Goal: Task Accomplishment & Management: Manage account settings

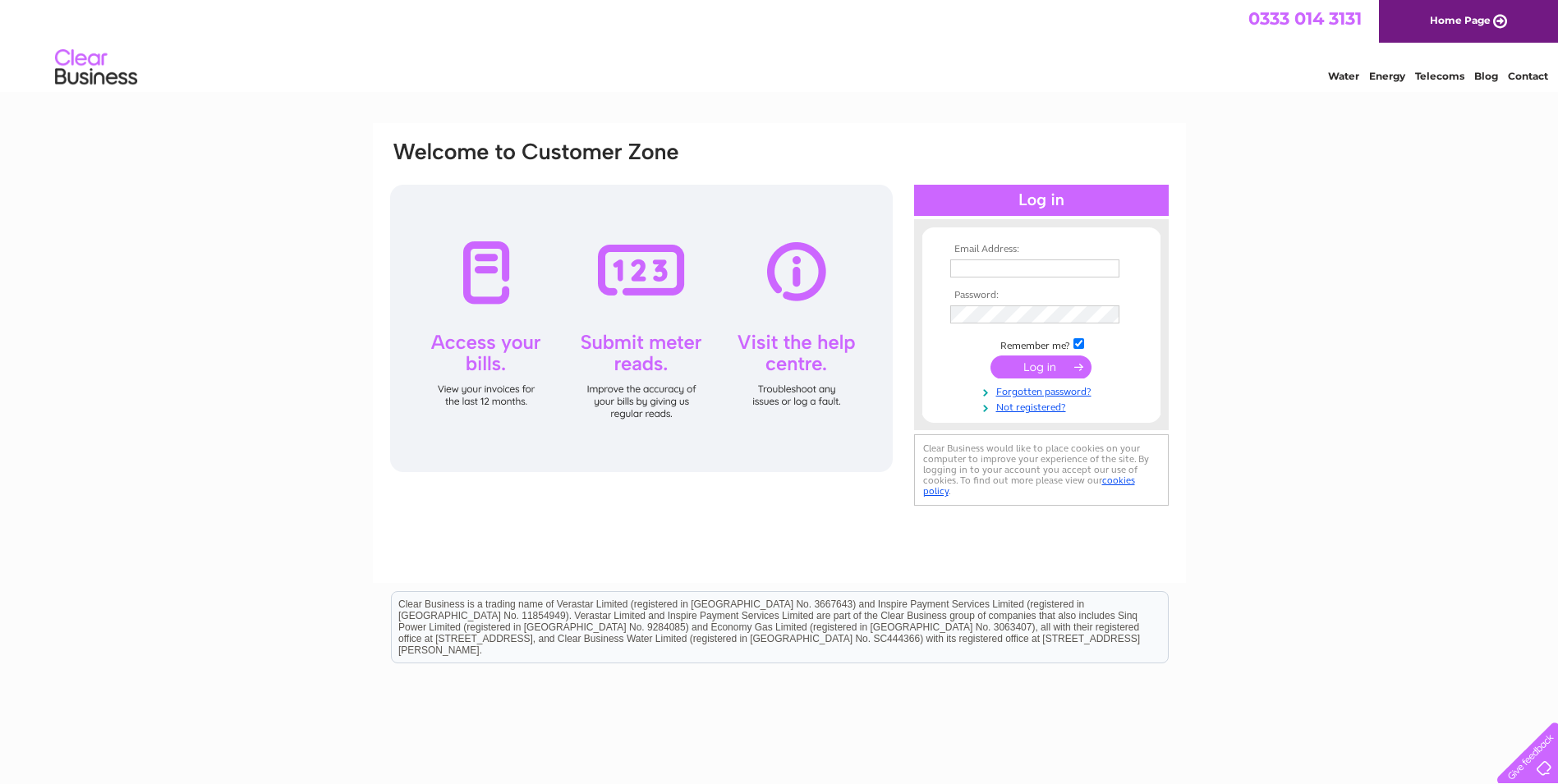
drag, startPoint x: 981, startPoint y: 270, endPoint x: 971, endPoint y: 237, distance: 34.5
click at [981, 269] on input "text" at bounding box center [1035, 269] width 169 height 18
type input "[EMAIL_ADDRESS][DOMAIN_NAME]"
click at [1049, 372] on input "submit" at bounding box center [1041, 368] width 101 height 23
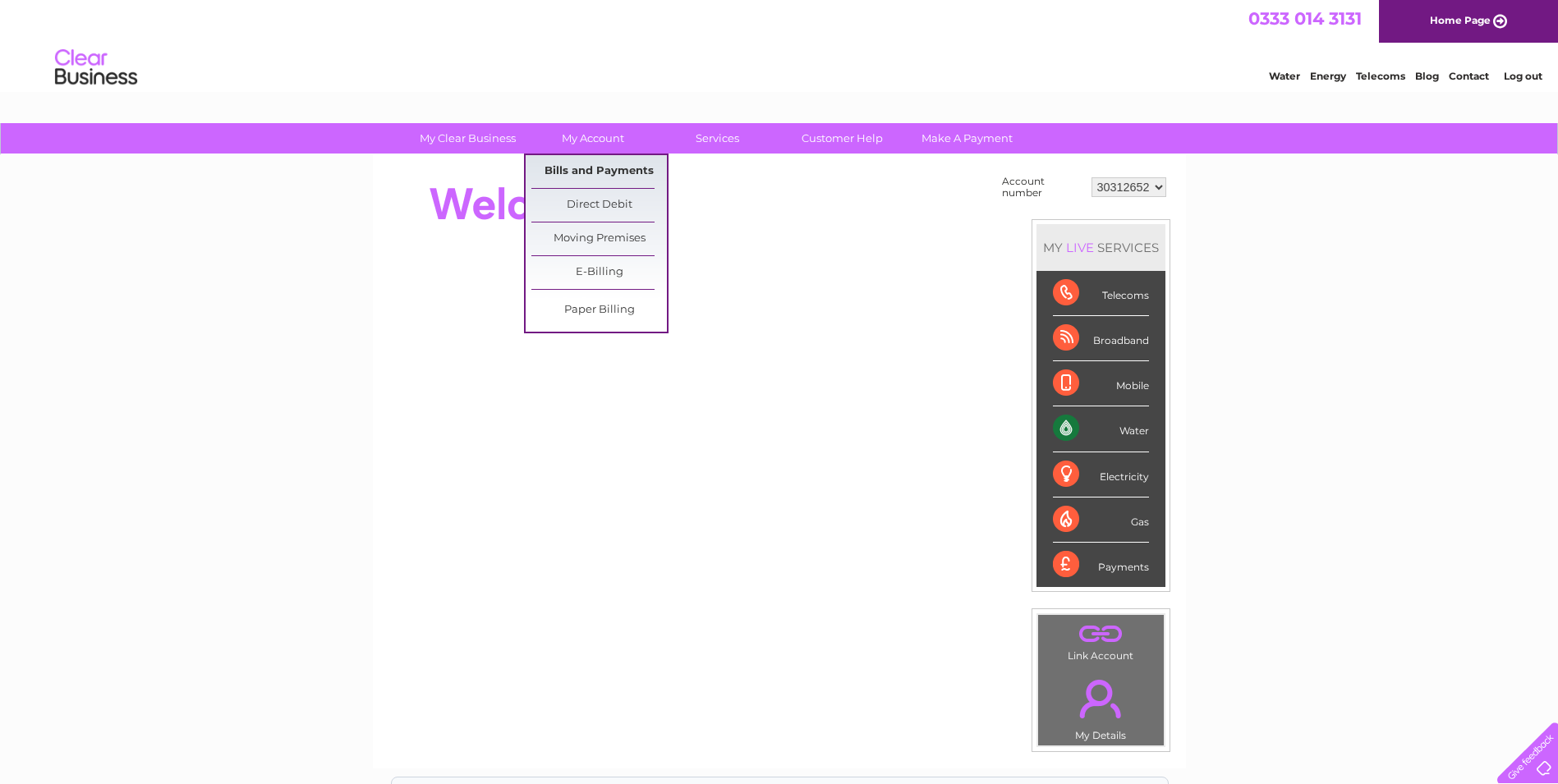
click at [591, 165] on link "Bills and Payments" at bounding box center [599, 172] width 135 height 33
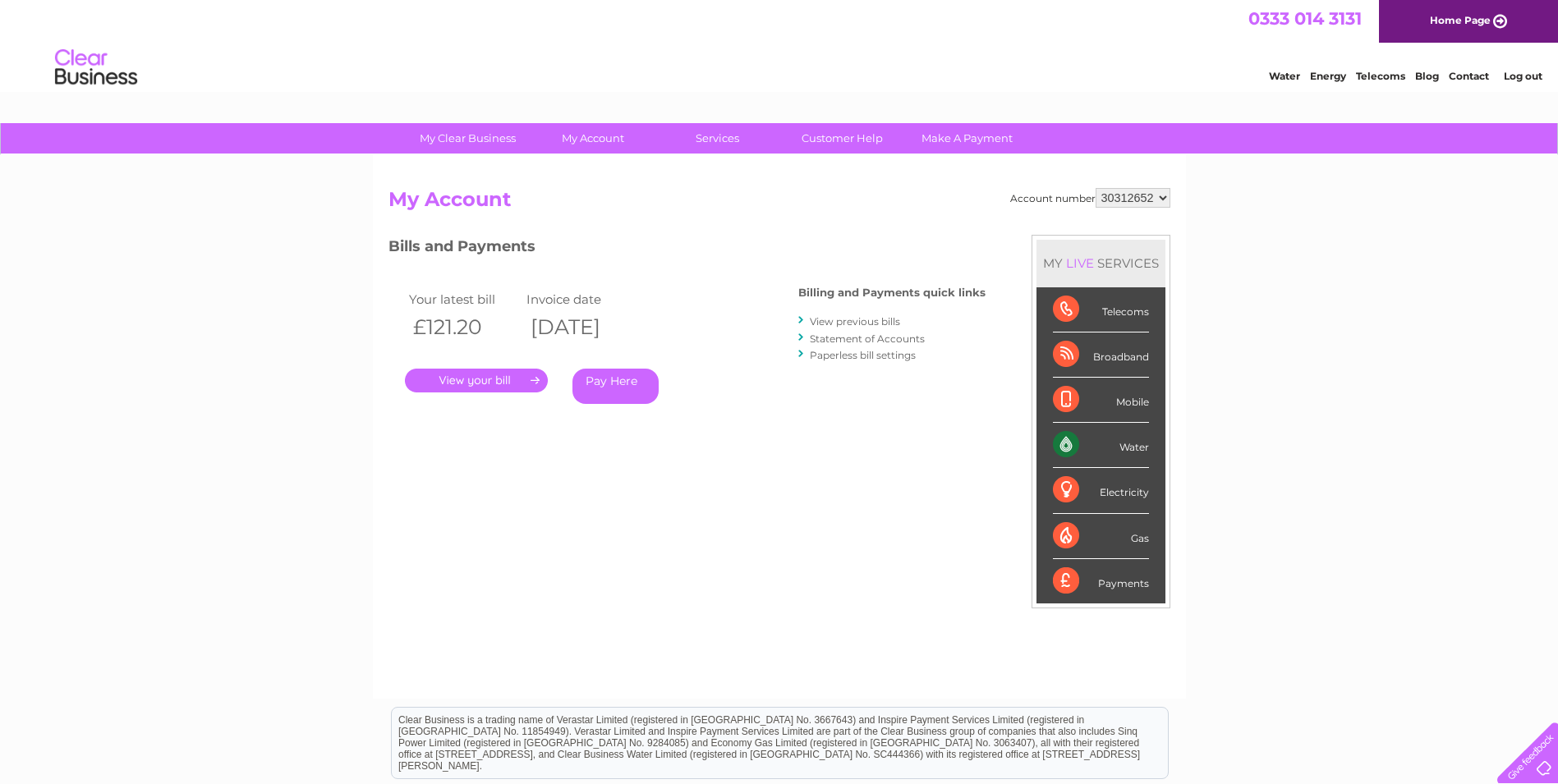
click at [470, 383] on link "." at bounding box center [476, 380] width 143 height 23
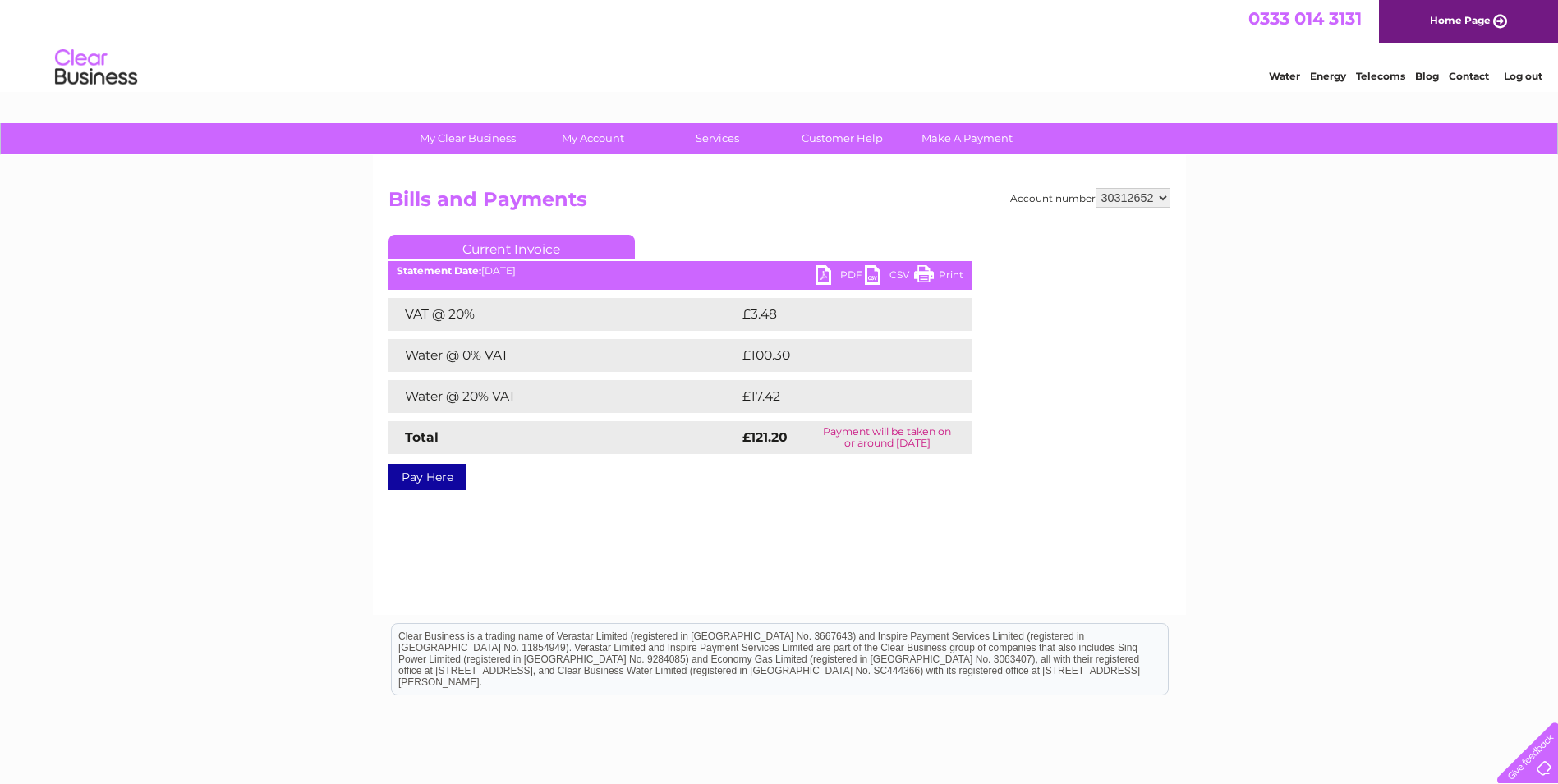
click at [829, 275] on link "PDF" at bounding box center [840, 276] width 49 height 23
